Goal: Navigation & Orientation: Find specific page/section

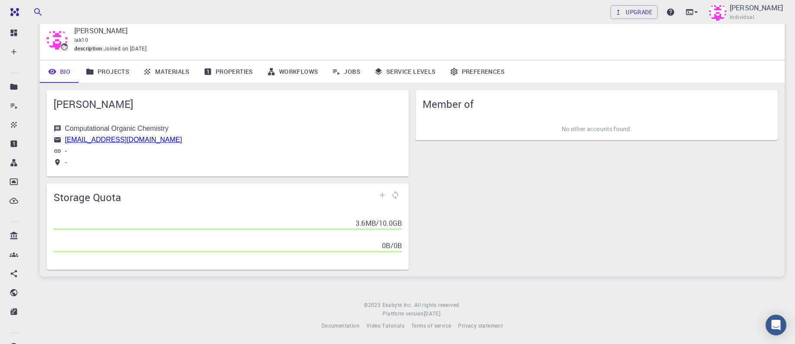
click at [333, 72] on icon at bounding box center [336, 71] width 9 height 9
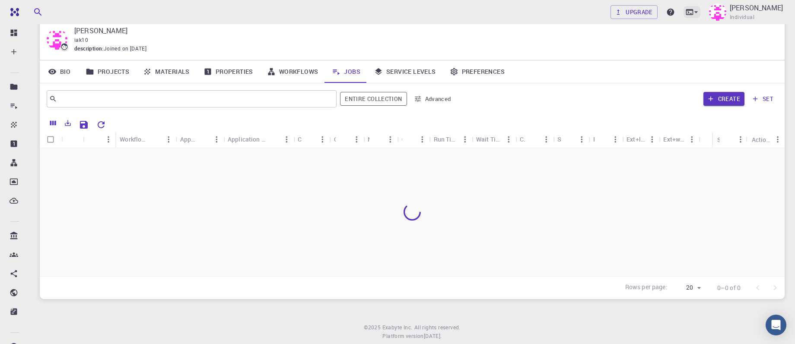
click at [687, 15] on icon at bounding box center [689, 12] width 9 height 9
click at [612, 38] on div "Terminal" at bounding box center [616, 36] width 27 height 10
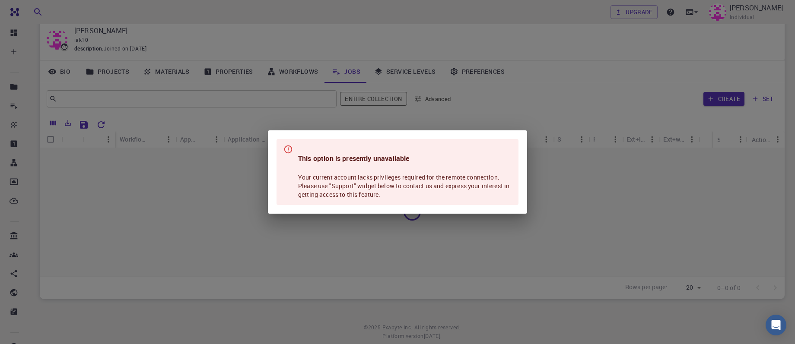
click at [588, 105] on div "This option is presently unavailable Your current account lacks privileges requ…" at bounding box center [397, 172] width 795 height 344
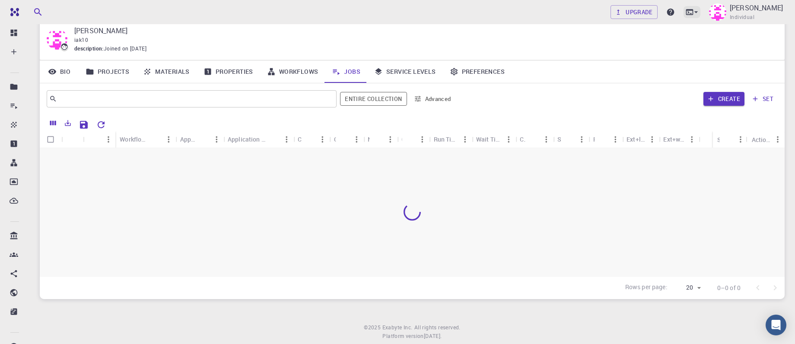
click at [686, 13] on icon at bounding box center [689, 12] width 7 height 6
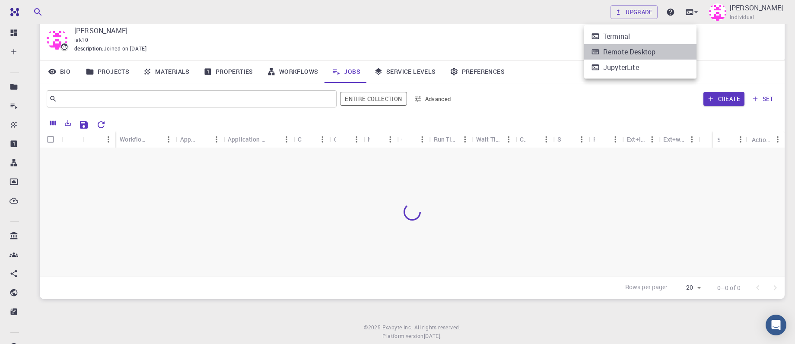
click at [634, 53] on div "Remote Desktop" at bounding box center [629, 52] width 52 height 10
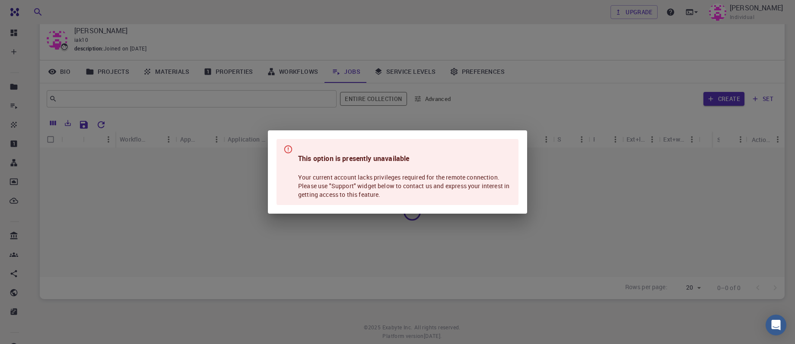
click at [555, 124] on div "This option is presently unavailable Your current account lacks privileges requ…" at bounding box center [397, 172] width 795 height 344
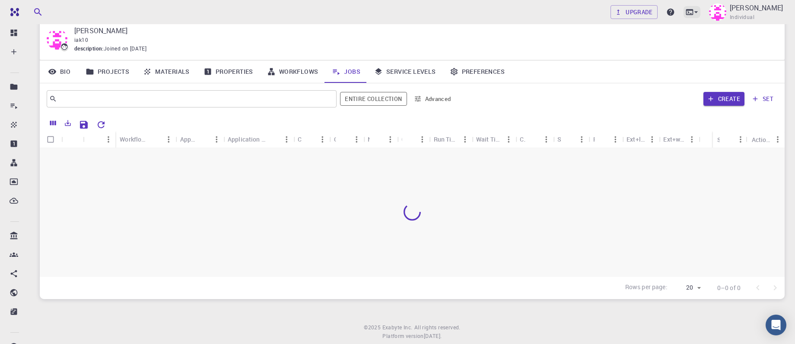
click at [687, 12] on icon at bounding box center [689, 12] width 9 height 9
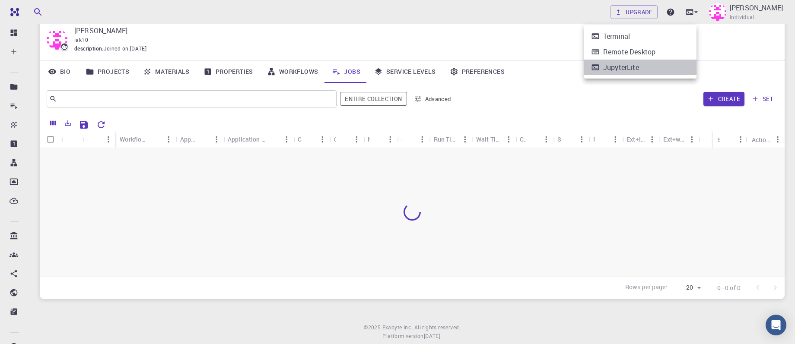
click at [628, 68] on div "JupyterLite" at bounding box center [621, 67] width 36 height 10
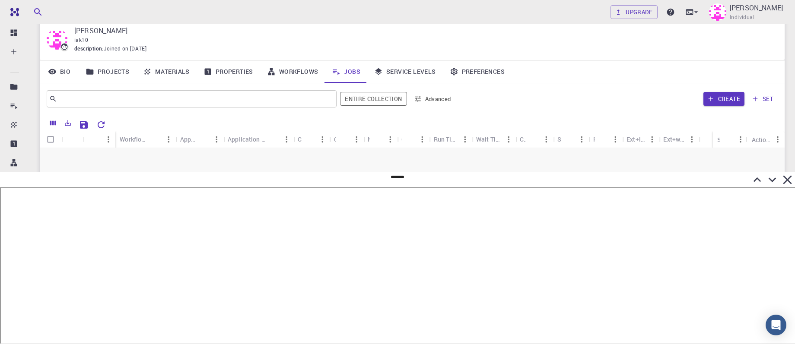
click at [469, 73] on link "Preferences" at bounding box center [477, 71] width 69 height 22
